Goal: Check status

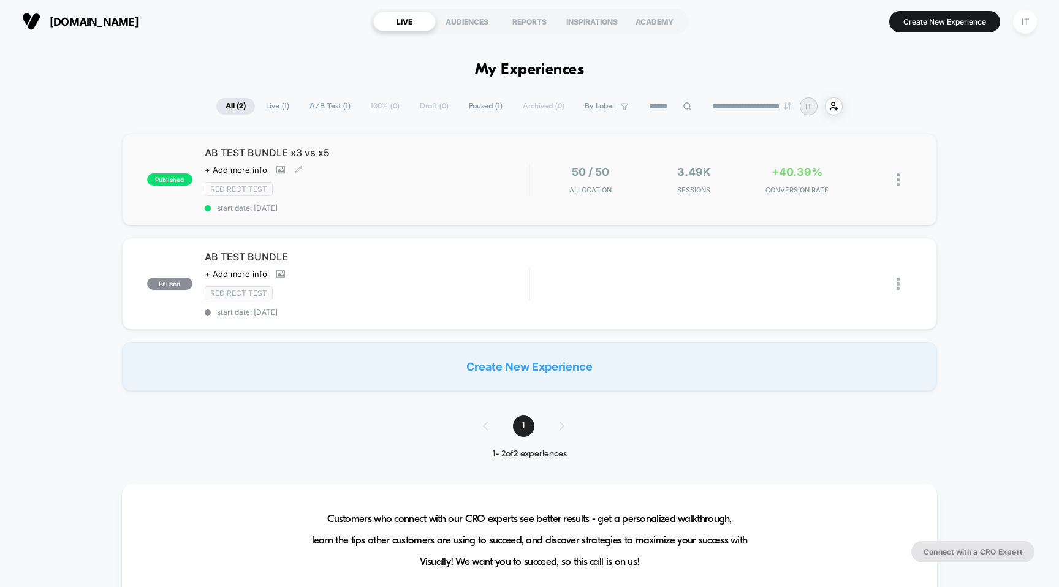
click at [287, 150] on span "AB TEST BUNDLE x3 vs x5" at bounding box center [367, 152] width 325 height 12
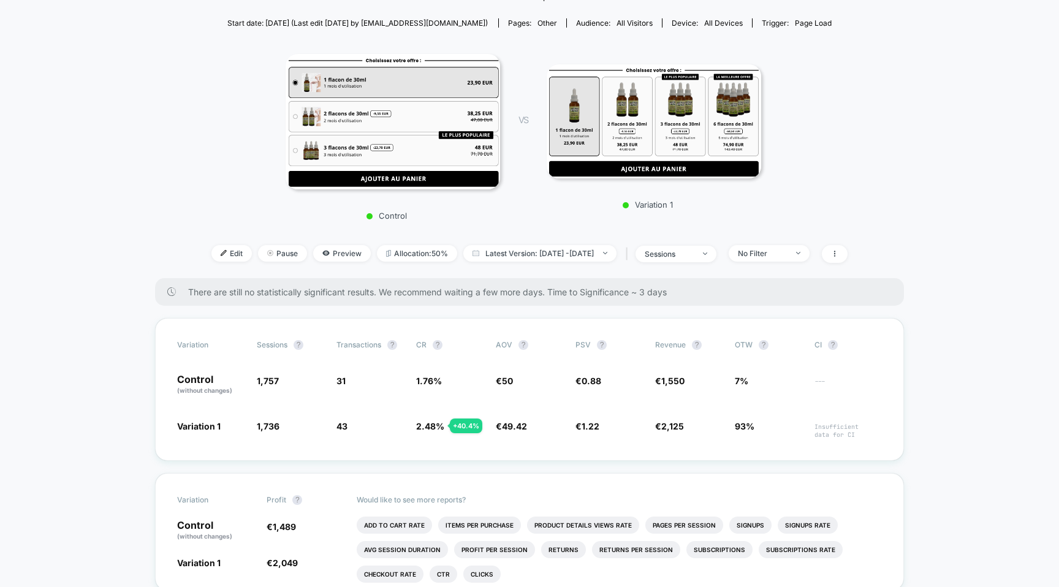
scroll to position [150, 0]
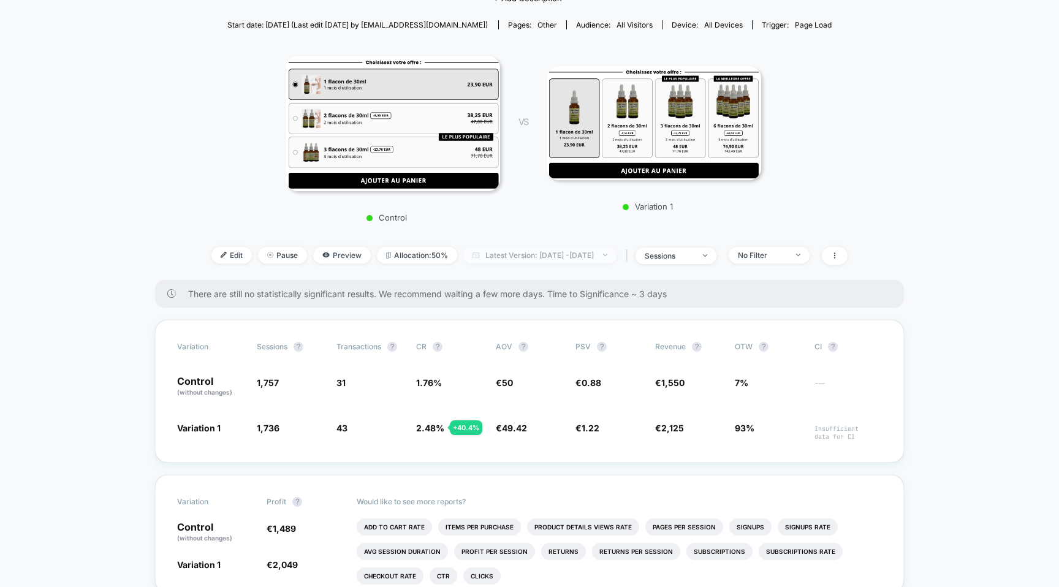
click at [487, 253] on span "Latest Version: [DATE] - [DATE]" at bounding box center [539, 255] width 153 height 17
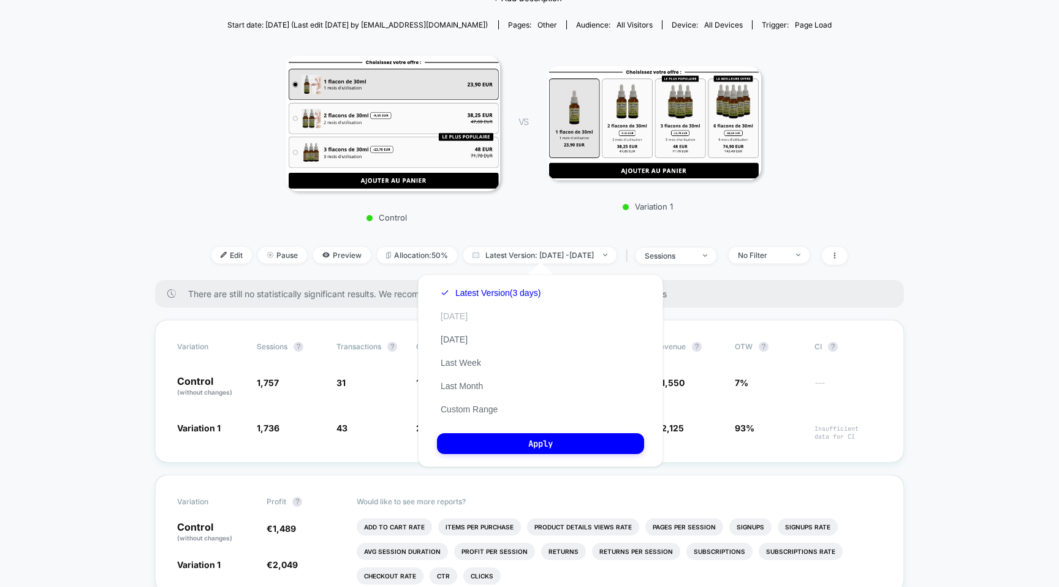
click at [447, 317] on button "[DATE]" at bounding box center [454, 316] width 34 height 11
click at [538, 444] on button "Apply" at bounding box center [540, 443] width 207 height 21
